Goal: Transaction & Acquisition: Purchase product/service

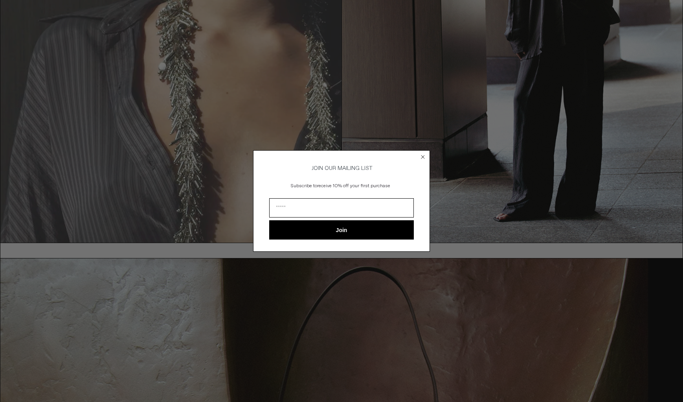
scroll to position [252, 0]
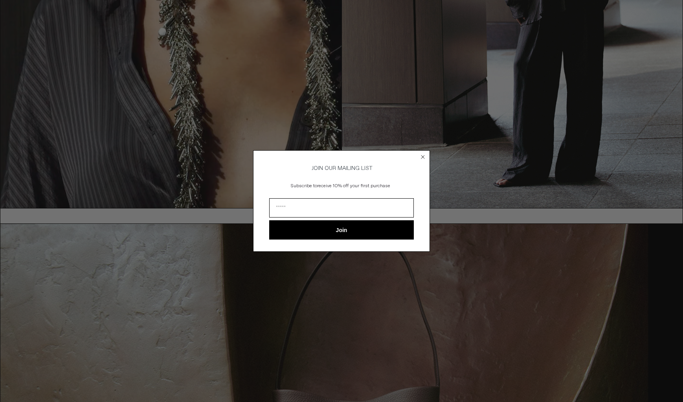
click at [425, 155] on circle "Close dialog" at bounding box center [423, 156] width 7 height 7
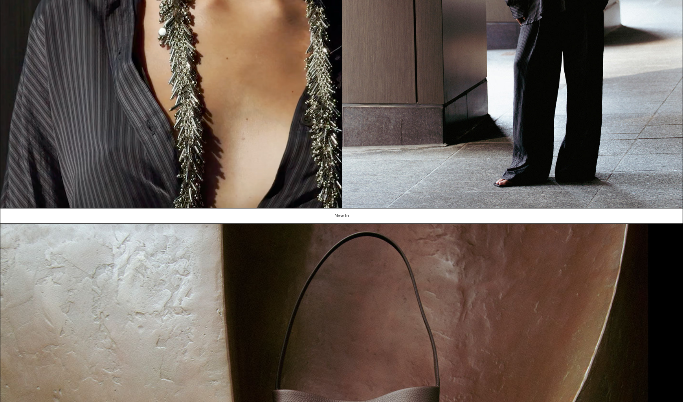
click at [422, 155] on div "Close dialog JOIN OUR MAILING LIST Subscribe to receive 10% off your first purc…" at bounding box center [341, 212] width 177 height 117
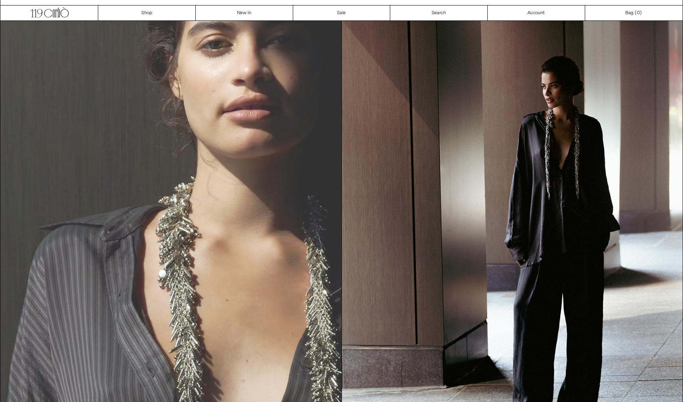
scroll to position [0, 0]
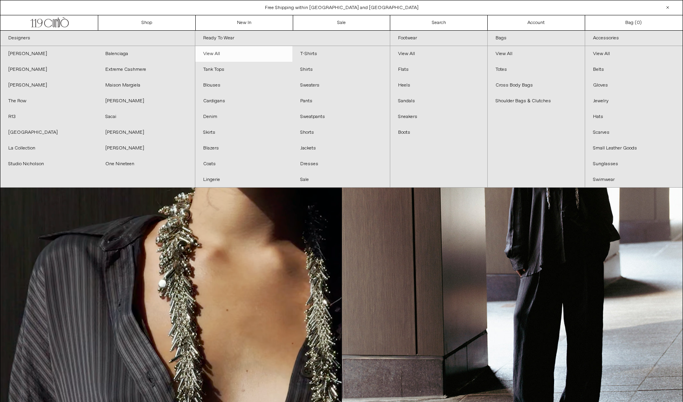
click at [210, 55] on link "View All" at bounding box center [243, 54] width 97 height 16
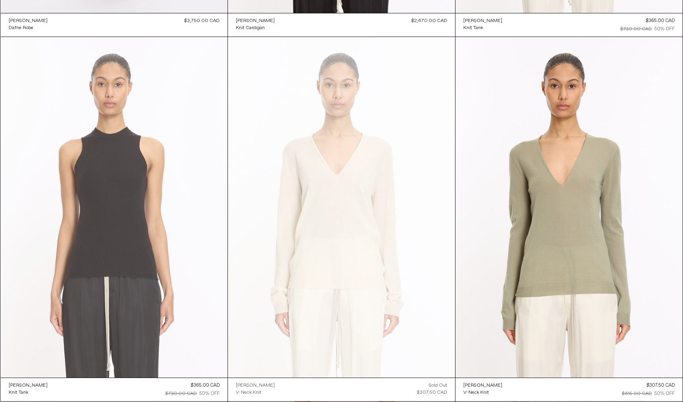
scroll to position [18238, 0]
